Goal: Check status: Check status

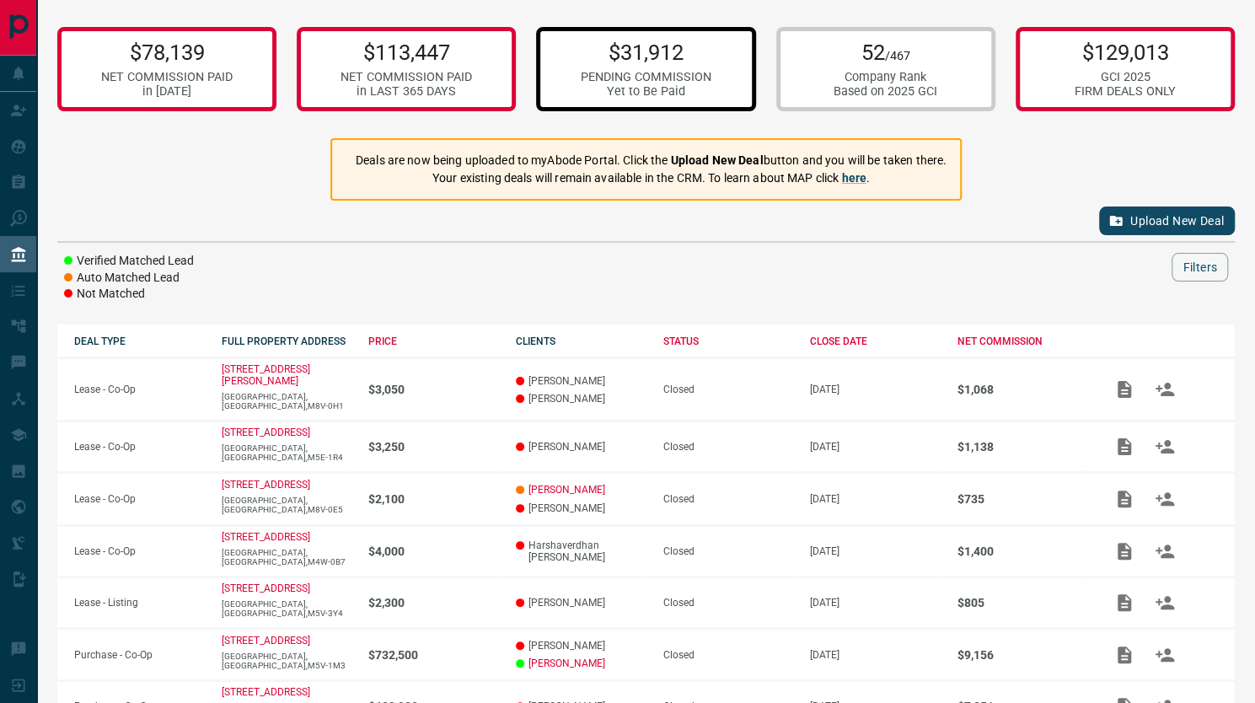
click at [679, 72] on div "PENDING COMMISSION" at bounding box center [646, 77] width 131 height 14
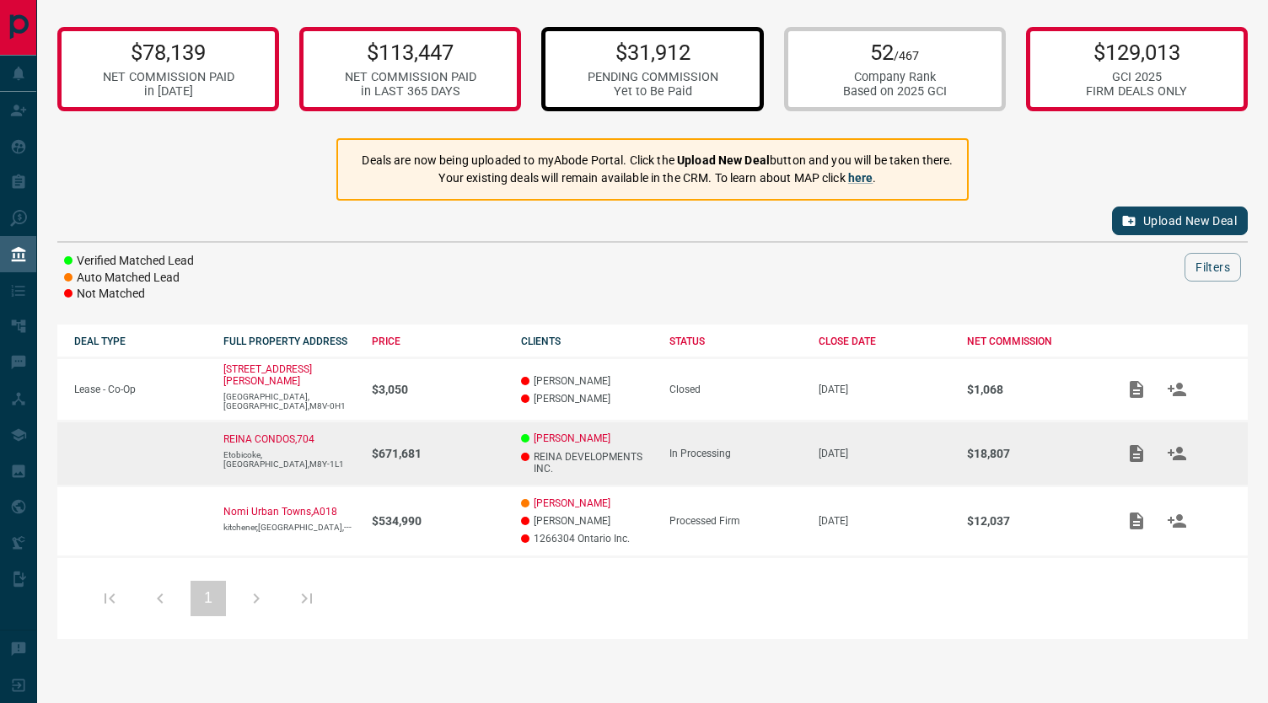
click at [551, 451] on p "REINA DEVELOPMENTS INC." at bounding box center [587, 463] width 132 height 24
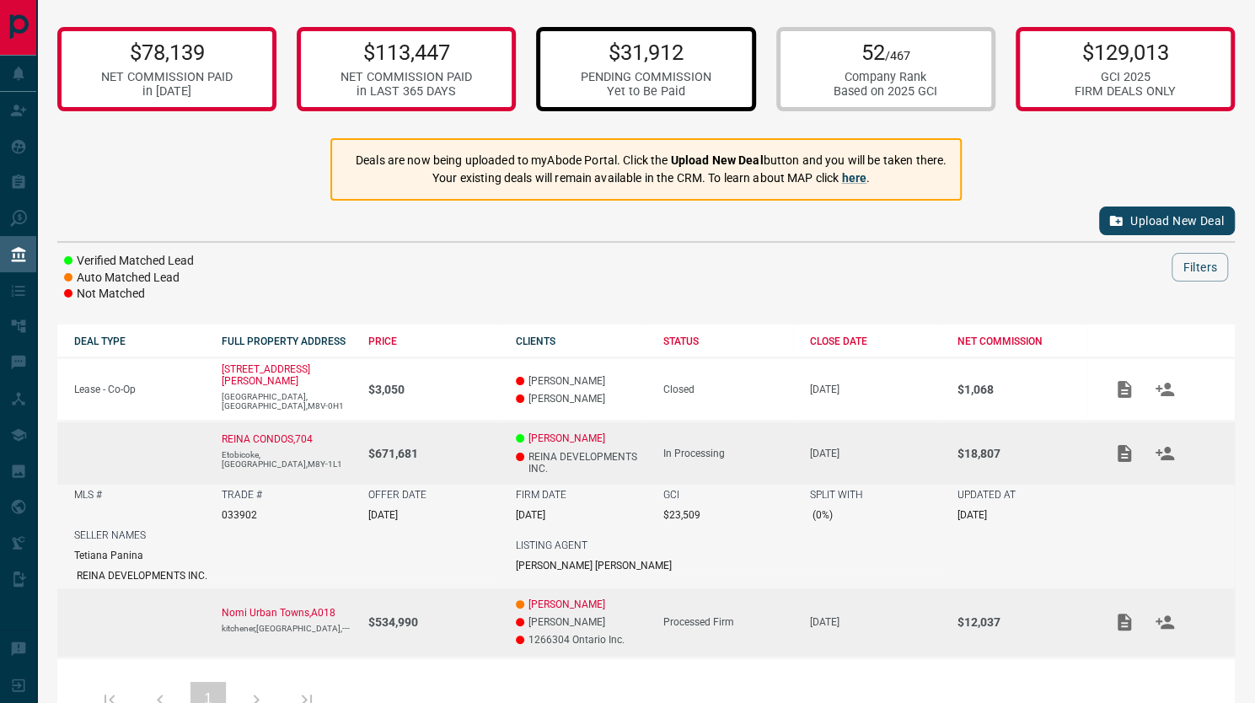
click at [555, 616] on p "[PERSON_NAME]" at bounding box center [581, 622] width 131 height 12
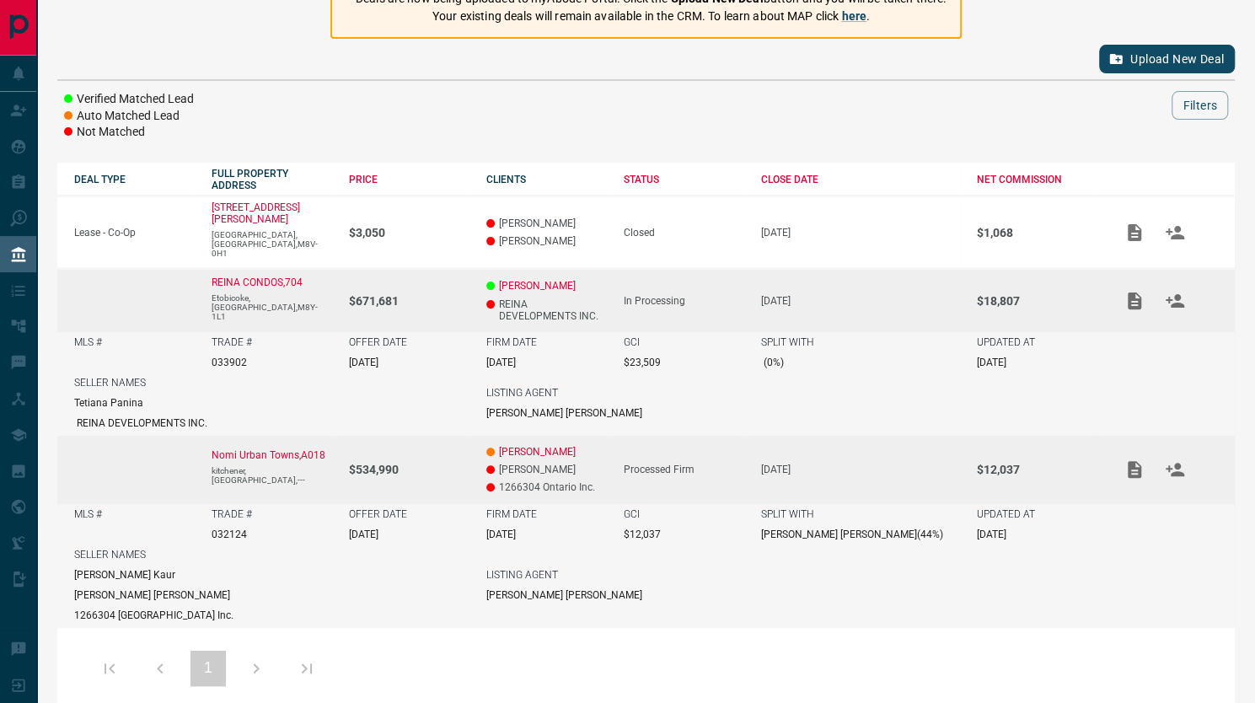
scroll to position [163, 0]
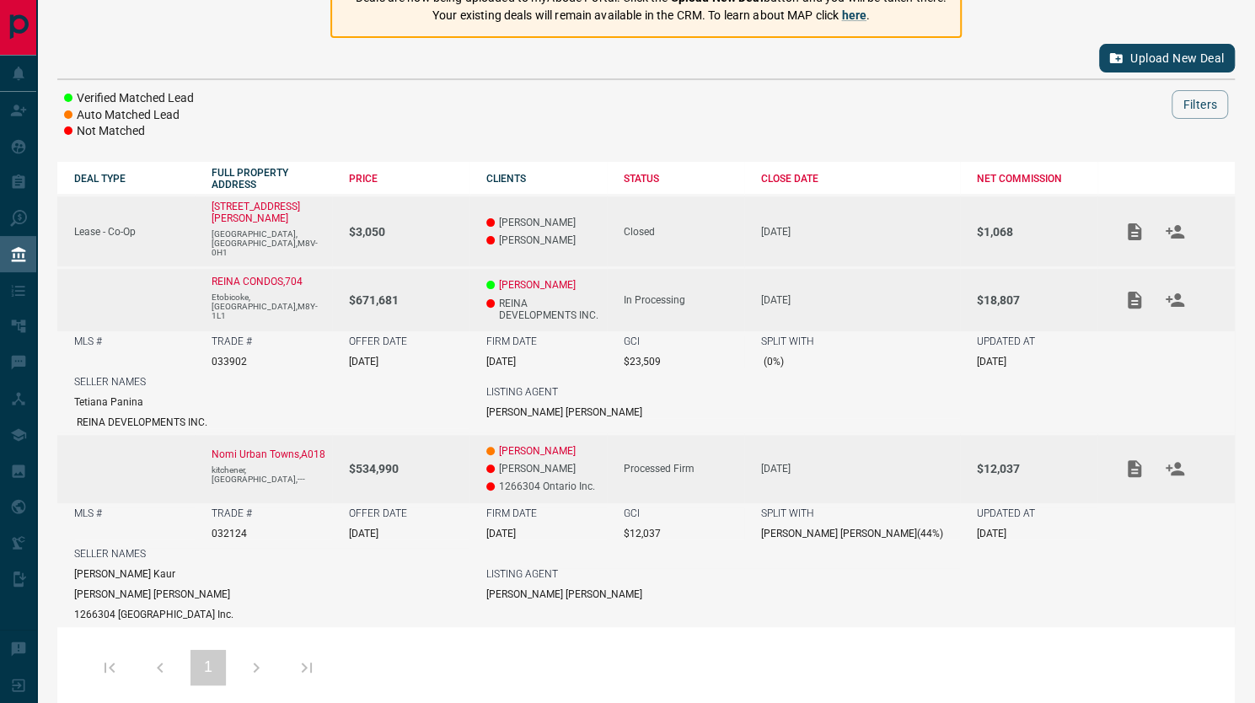
click at [575, 234] on p "[PERSON_NAME]" at bounding box center [546, 240] width 121 height 12
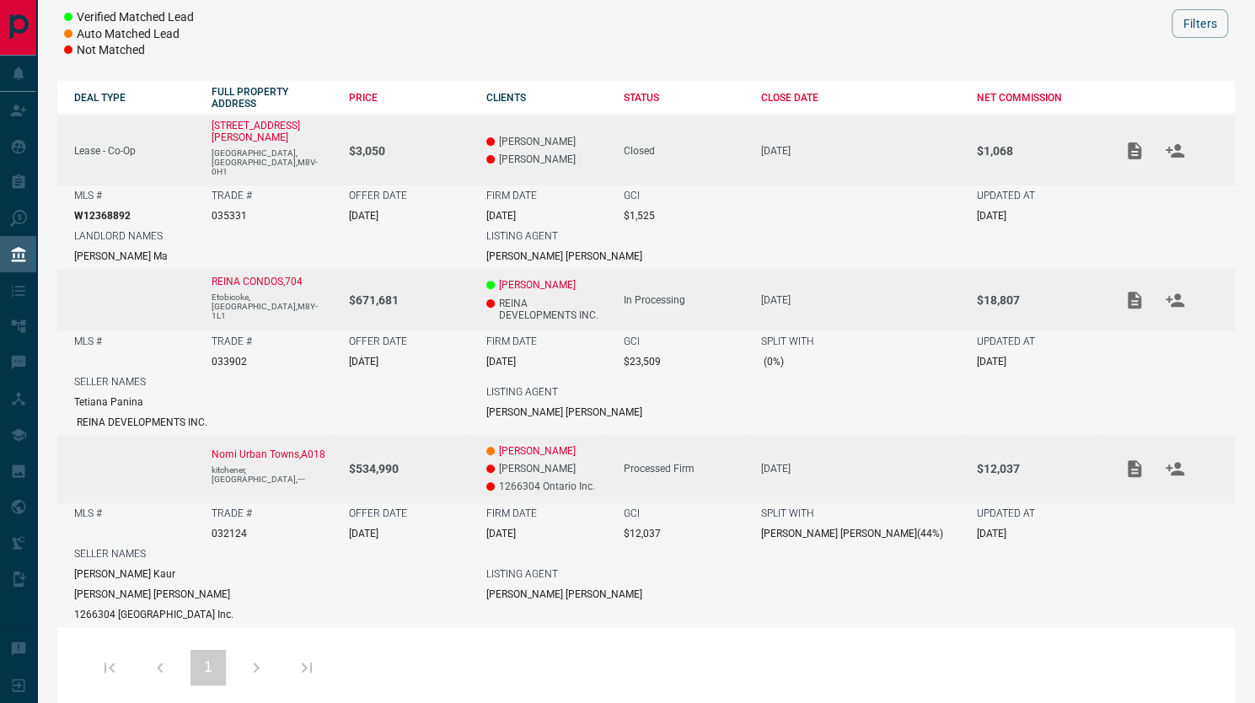
scroll to position [0, 0]
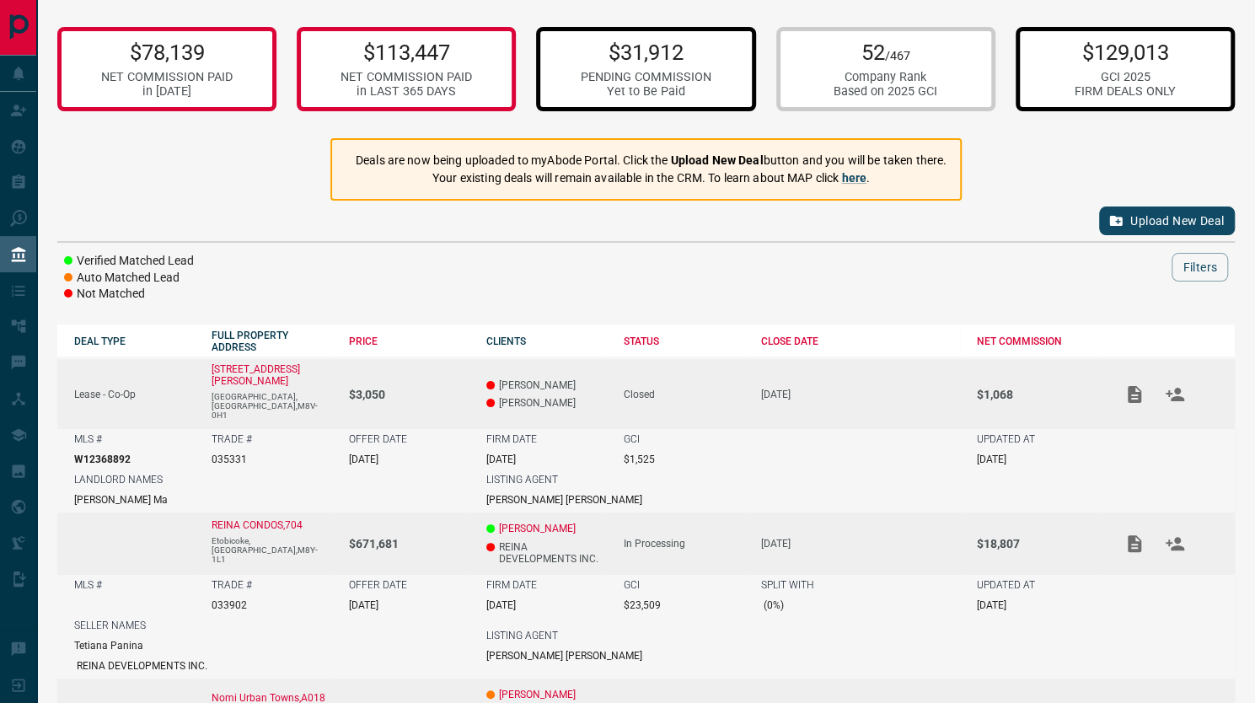
click at [1103, 48] on p "$129,013" at bounding box center [1125, 52] width 101 height 25
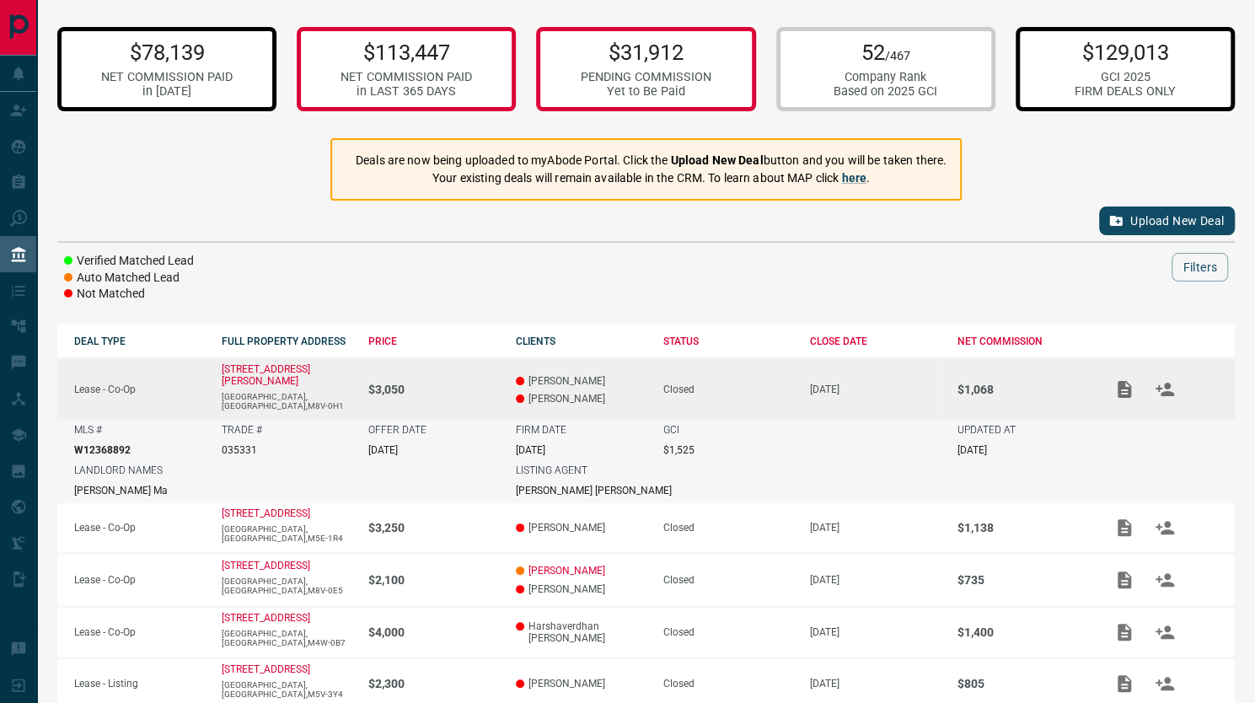
click at [126, 60] on p "$78,139" at bounding box center [167, 52] width 132 height 25
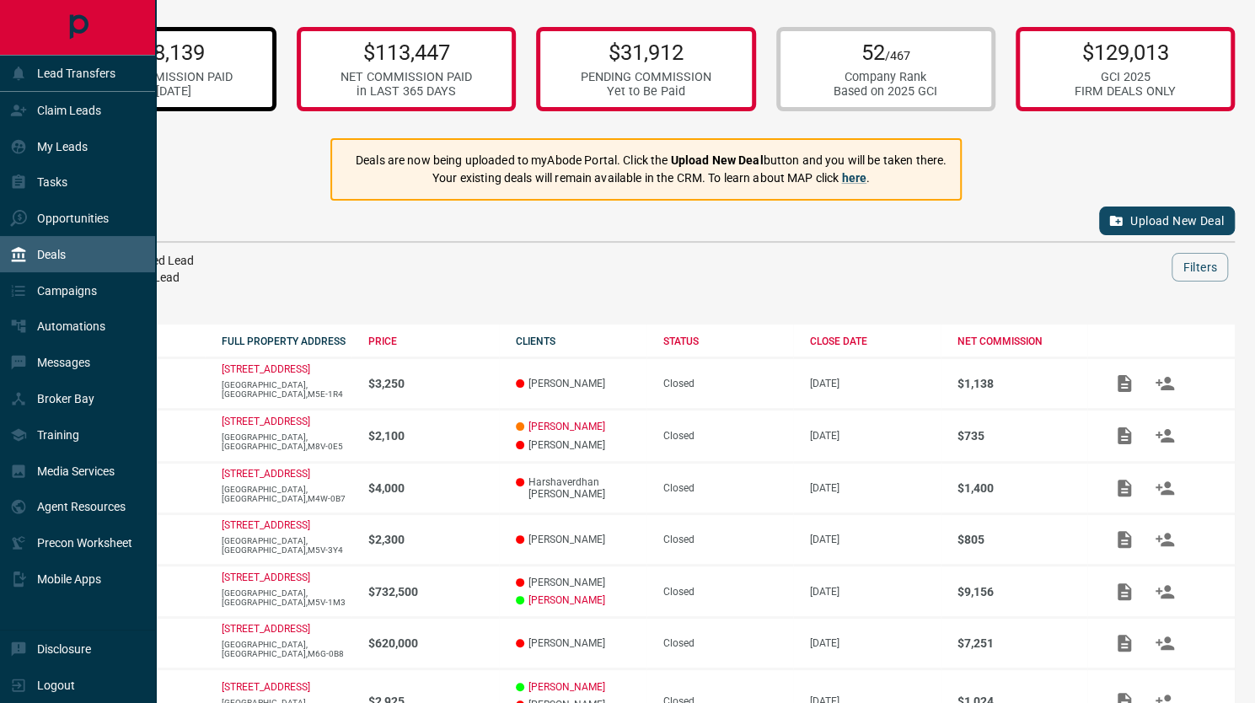
click at [89, 260] on div "Deals" at bounding box center [78, 254] width 156 height 36
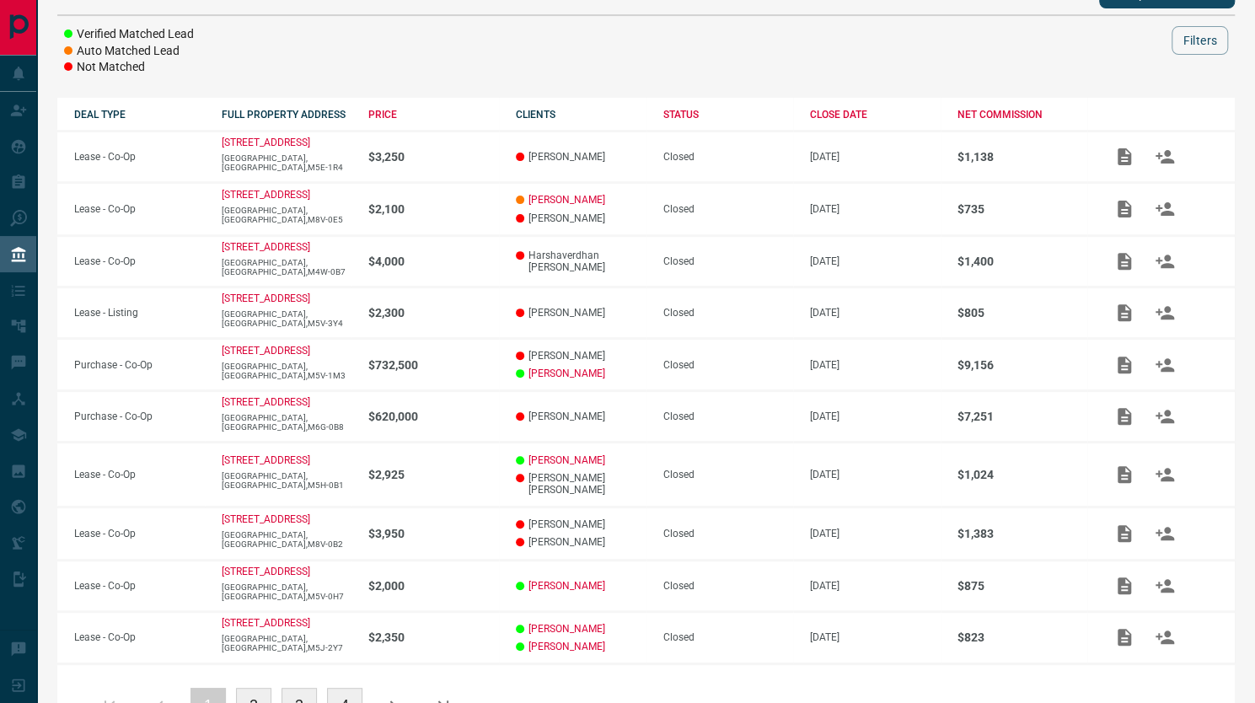
scroll to position [228, 0]
click at [395, 700] on icon "button" at bounding box center [393, 705] width 6 height 10
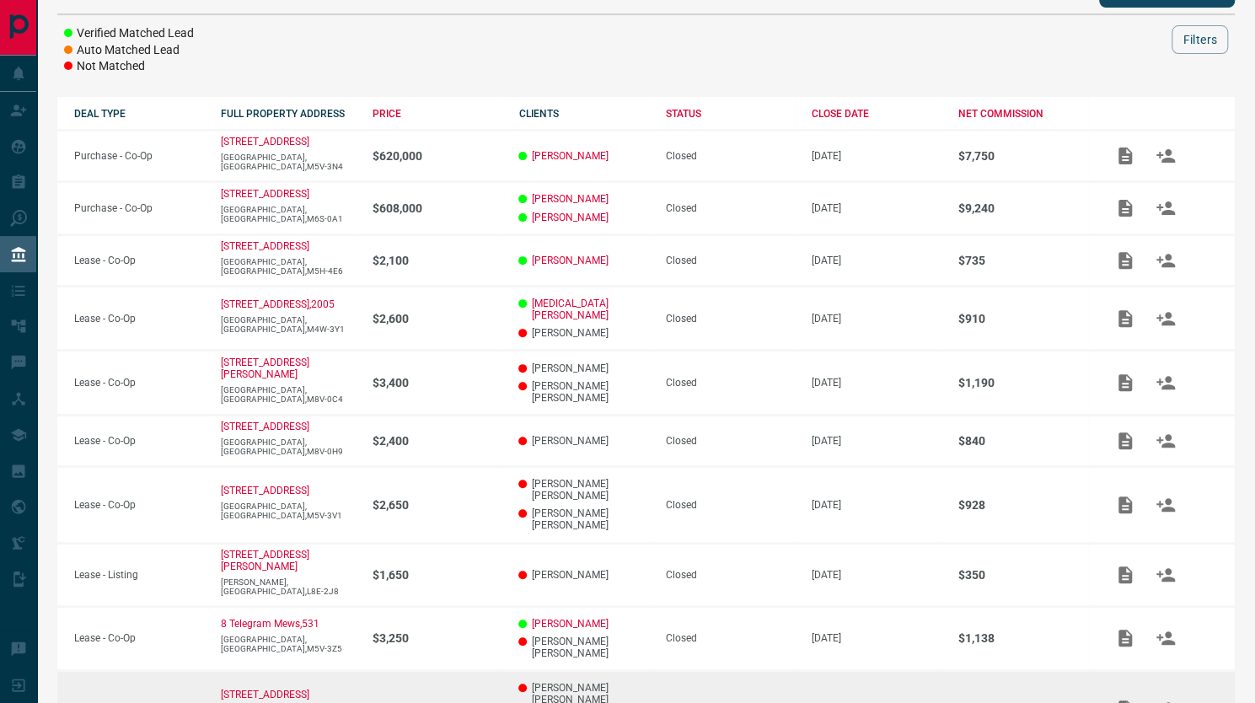
scroll to position [311, 0]
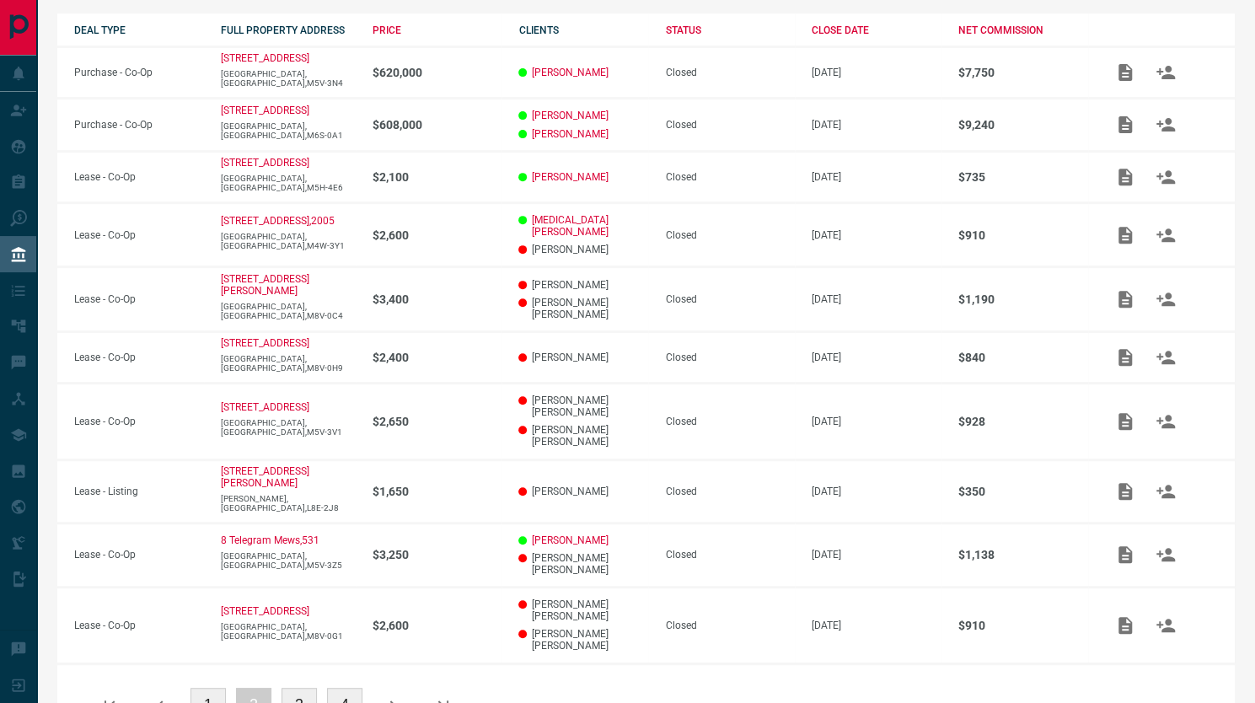
click at [389, 695] on icon "button" at bounding box center [393, 705] width 20 height 20
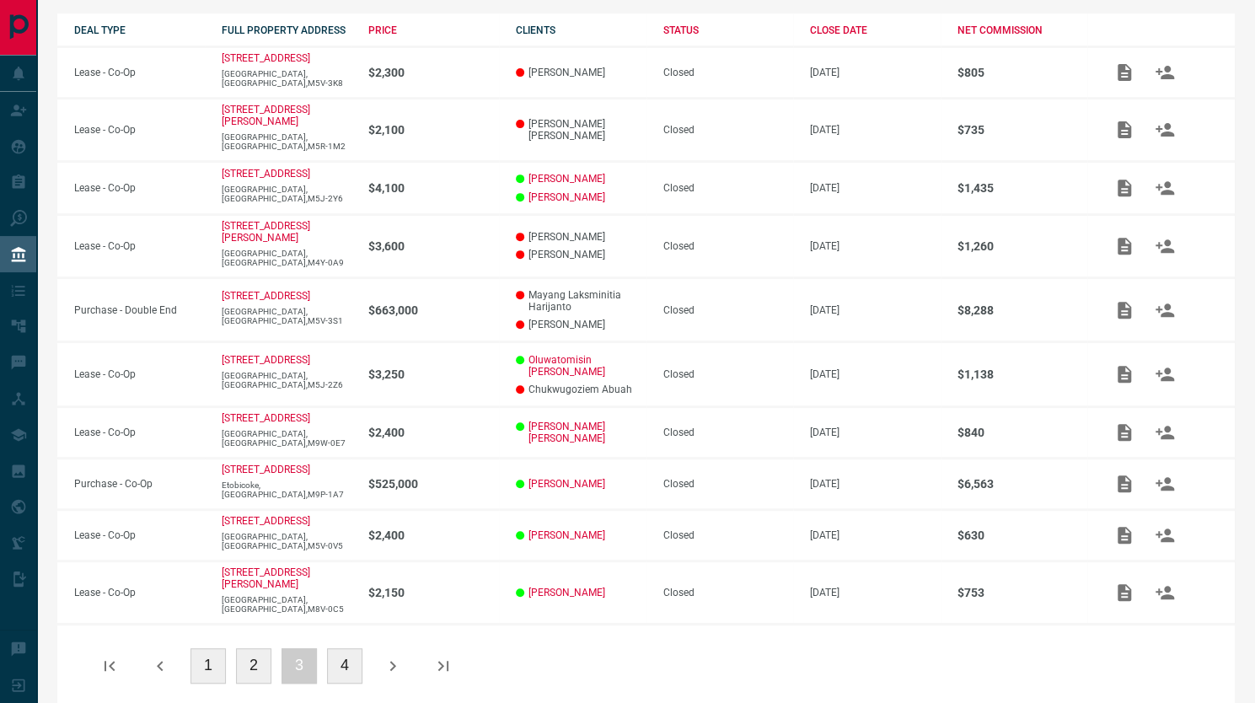
scroll to position [298, 0]
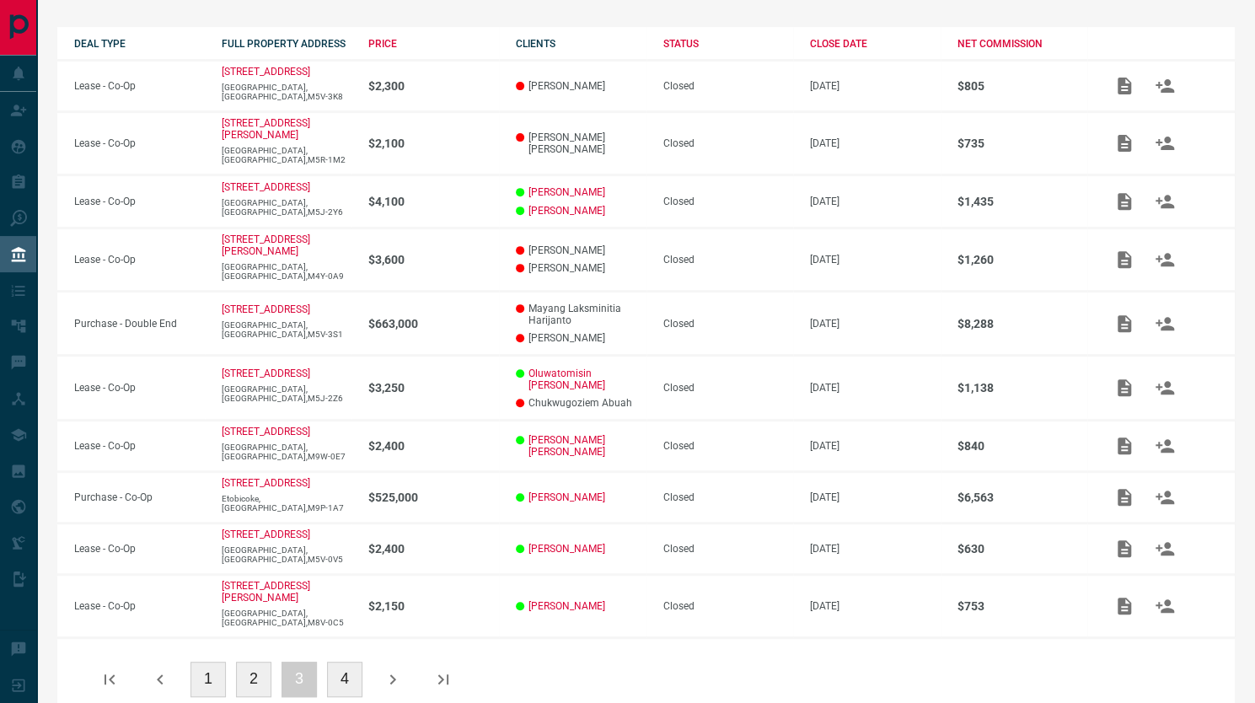
click at [389, 669] on icon "button" at bounding box center [393, 679] width 20 height 20
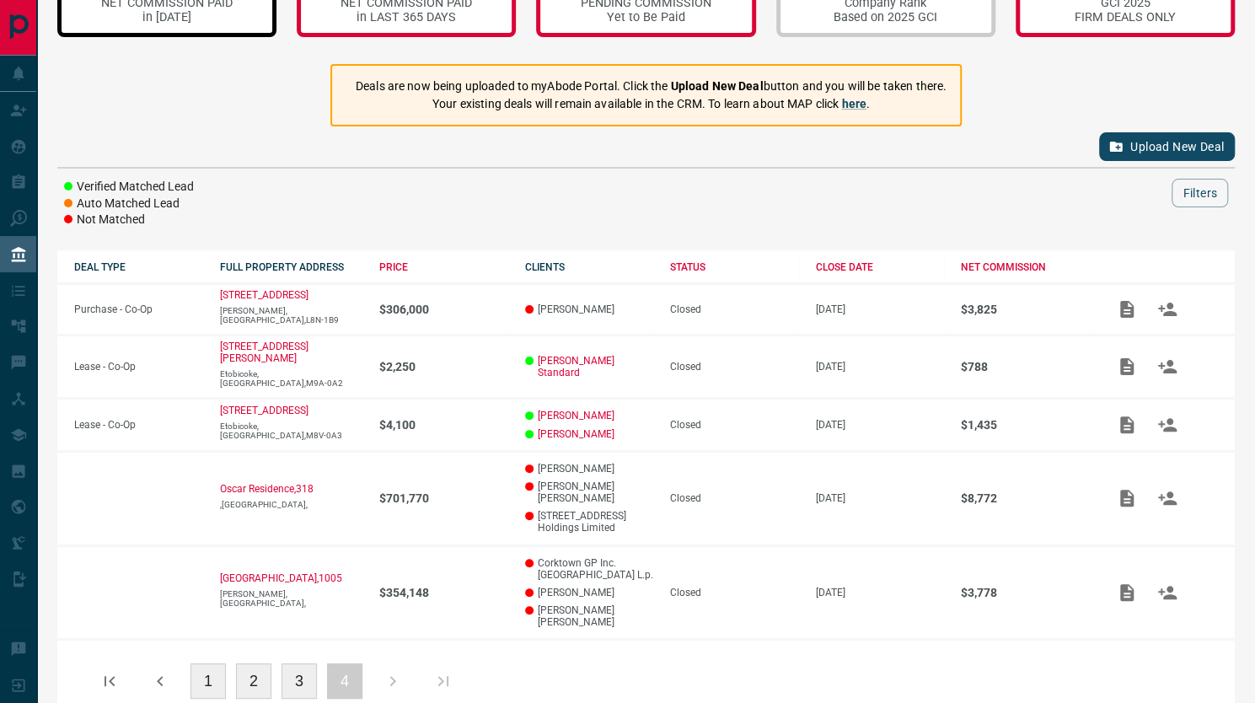
click at [310, 663] on button "3" at bounding box center [299, 680] width 35 height 35
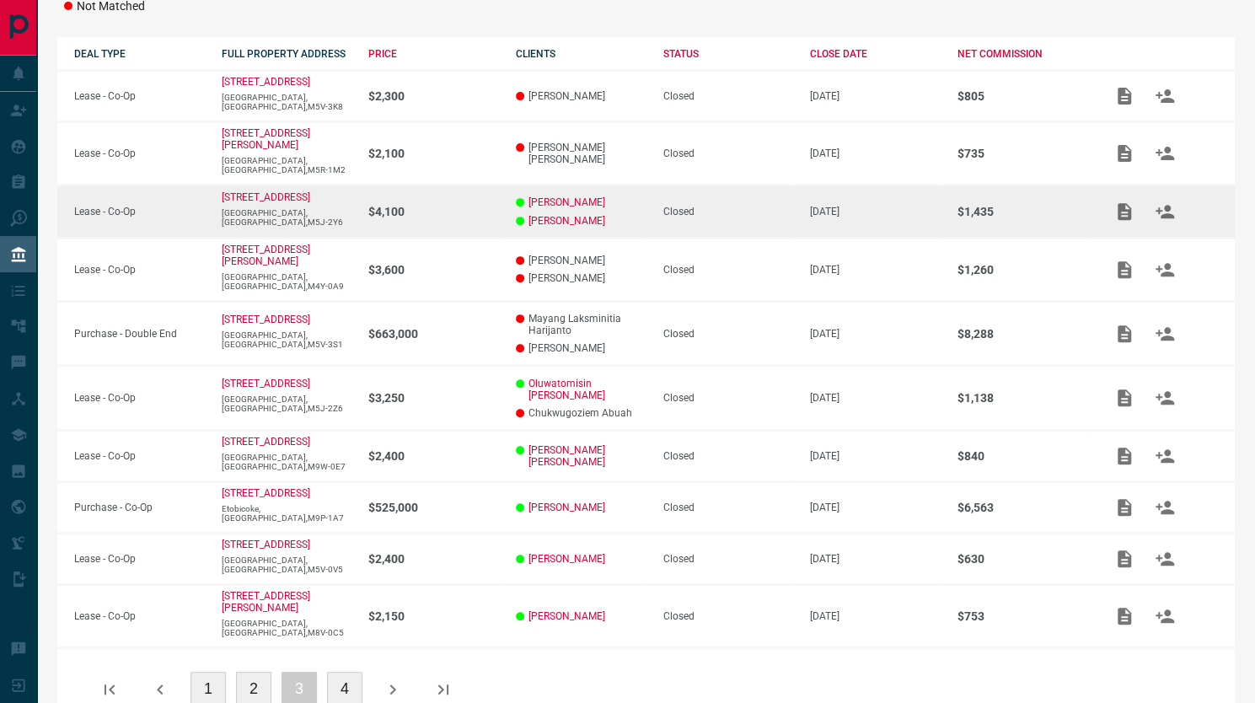
scroll to position [285, 0]
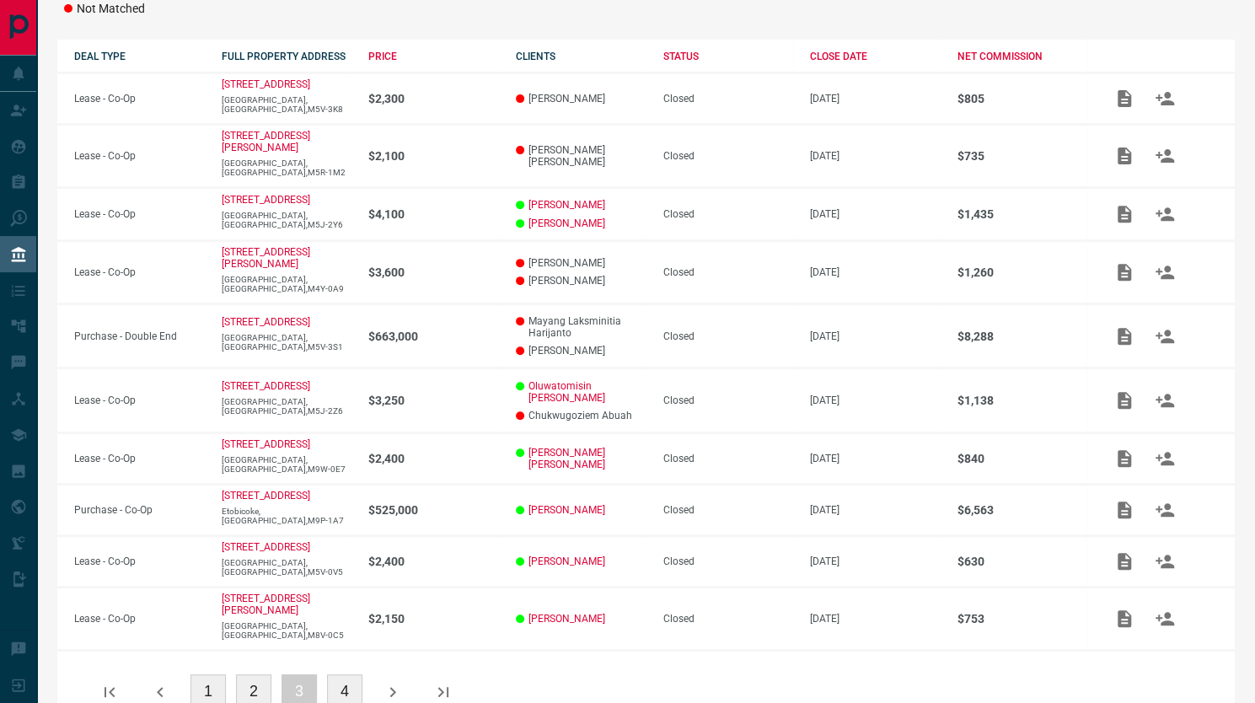
click at [256, 674] on button "2" at bounding box center [253, 691] width 35 height 35
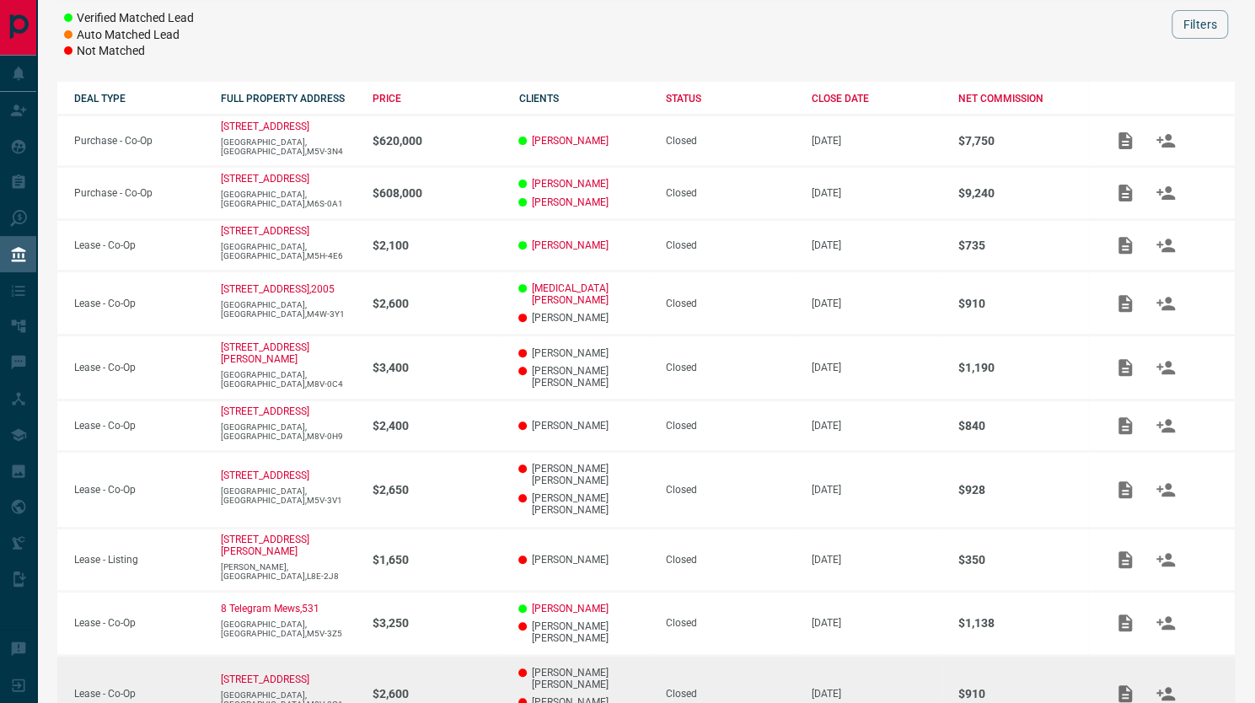
scroll to position [311, 0]
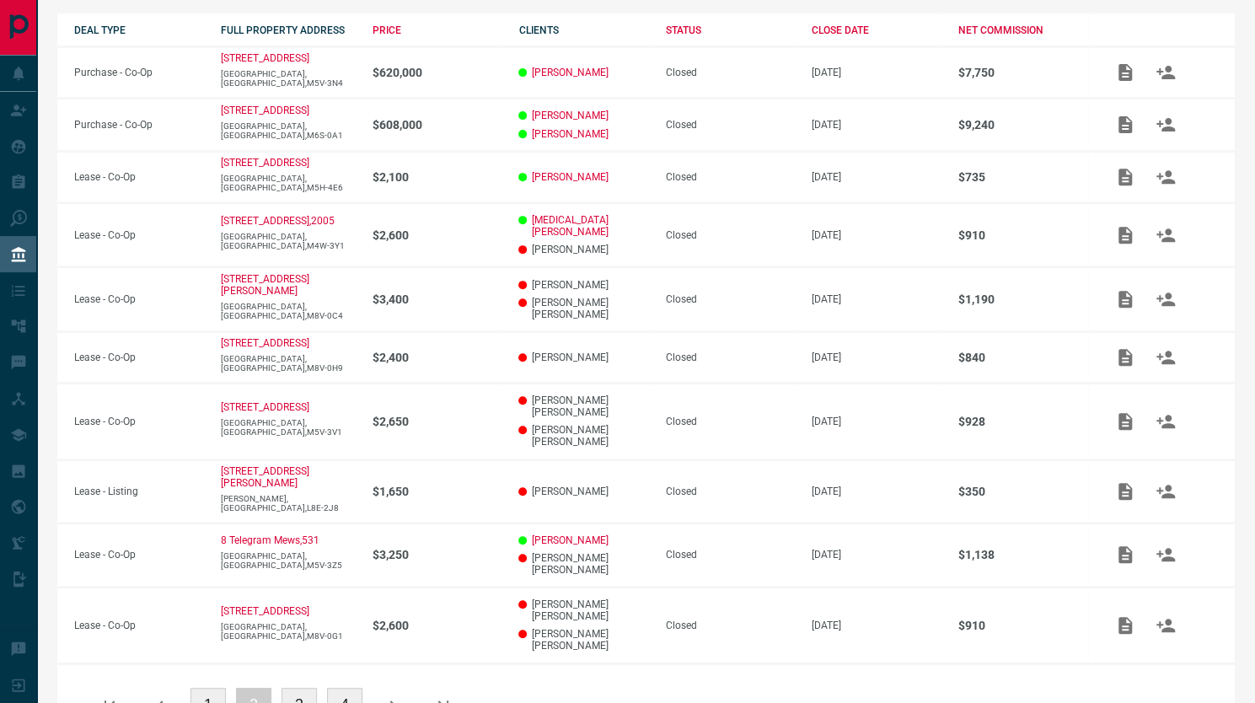
click at [197, 688] on button "1" at bounding box center [208, 705] width 35 height 35
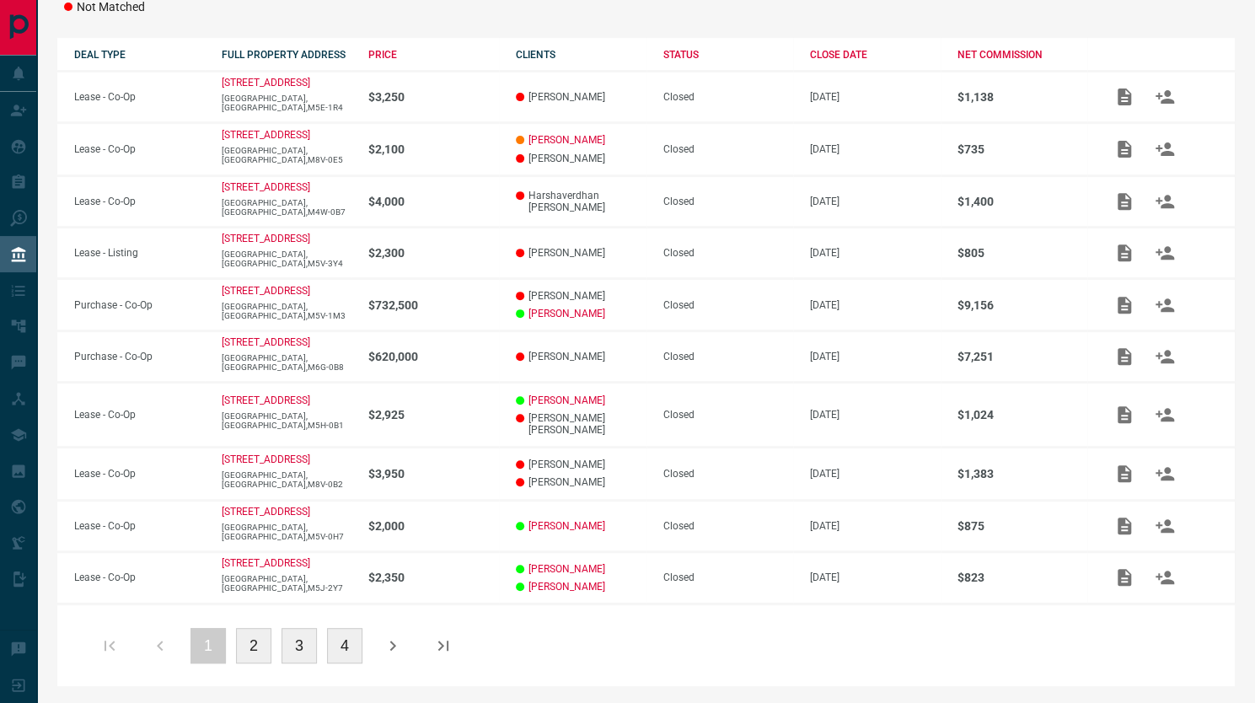
scroll to position [273, 0]
